Goal: Task Accomplishment & Management: Manage account settings

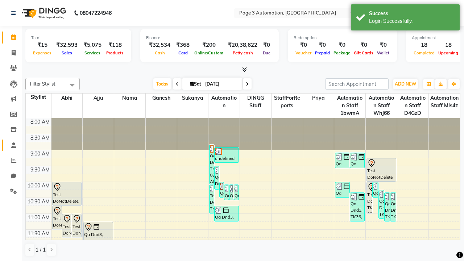
click at [11, 145] on span at bounding box center [13, 145] width 13 height 8
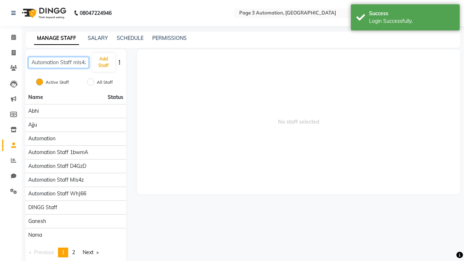
scroll to position [0, 1]
type input "Automation Staff mIs4z"
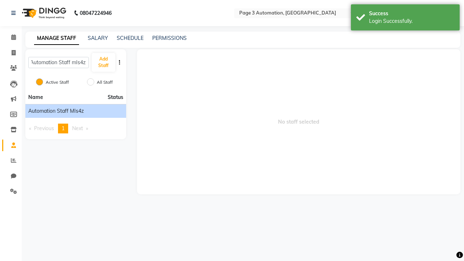
click at [75, 111] on span "Automation Staff mIs4z" at bounding box center [55, 111] width 55 height 8
